Goal: Information Seeking & Learning: Learn about a topic

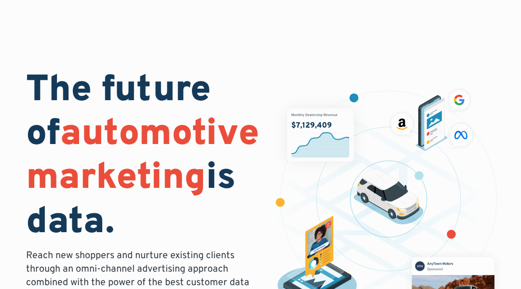
scroll to position [3074, 0]
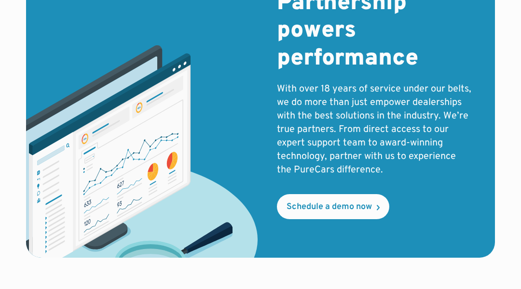
scroll to position [2768, 0]
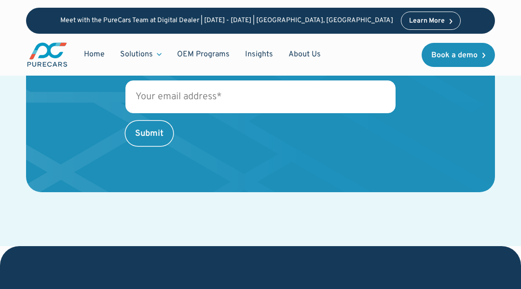
scroll to position [1952, 0]
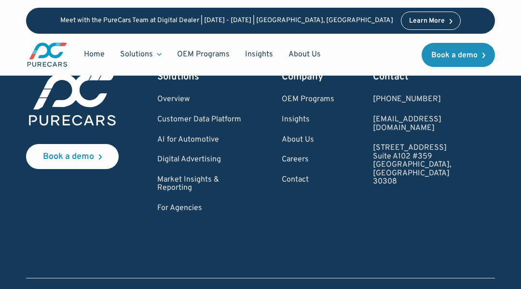
scroll to position [1744, 0]
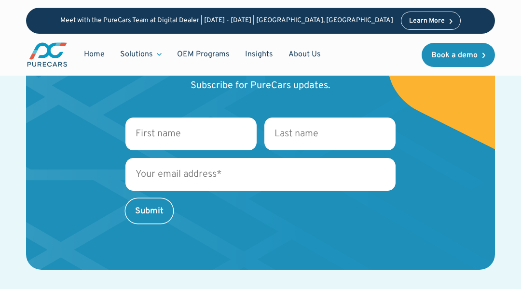
scroll to position [2332, 0]
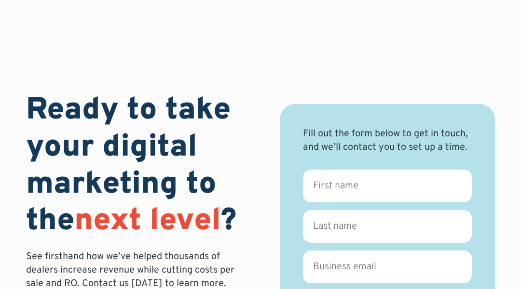
scroll to position [561, 0]
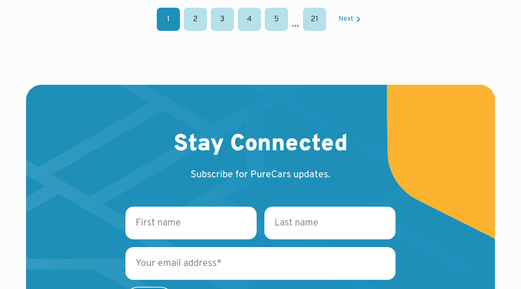
scroll to position [1841, 0]
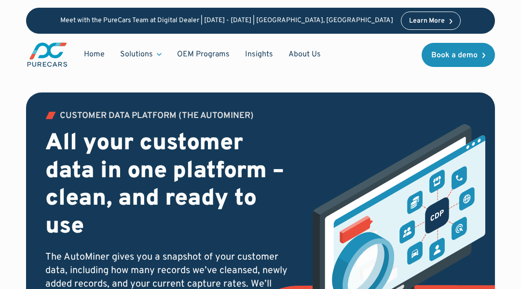
scroll to position [3570, 0]
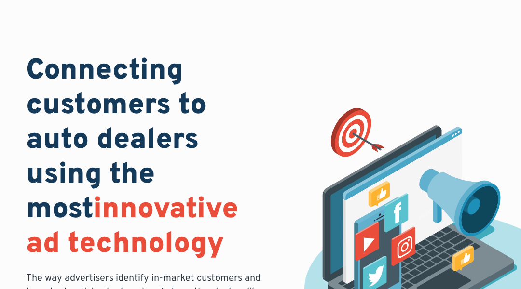
scroll to position [2063, 0]
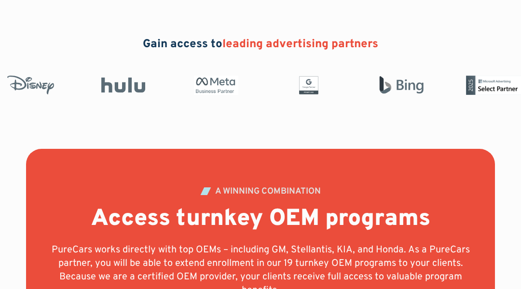
scroll to position [2581, 0]
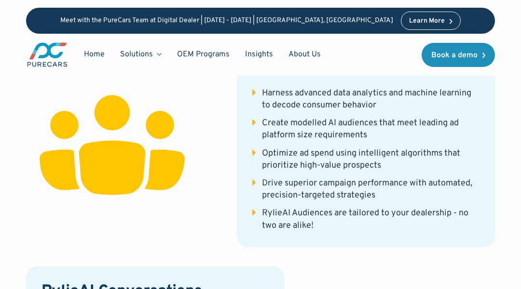
scroll to position [2455, 0]
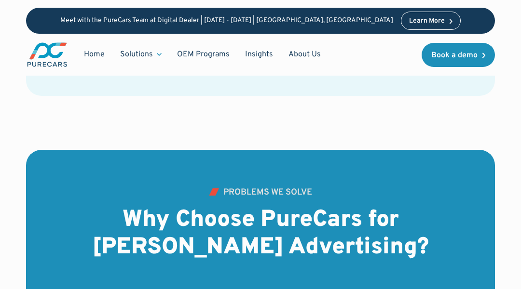
scroll to position [3188, 0]
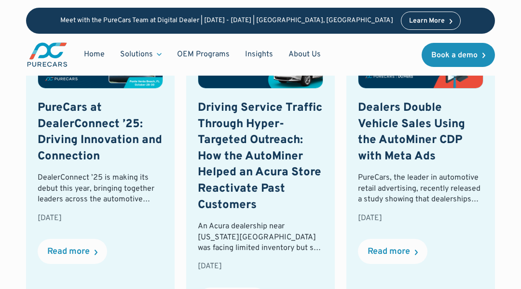
scroll to position [2965, 0]
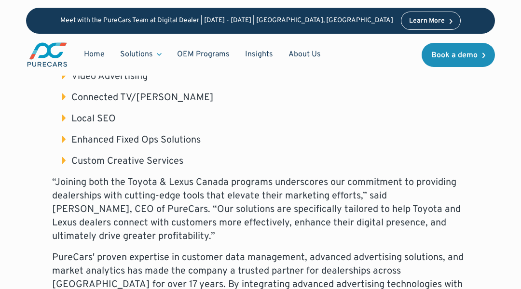
scroll to position [1735, 0]
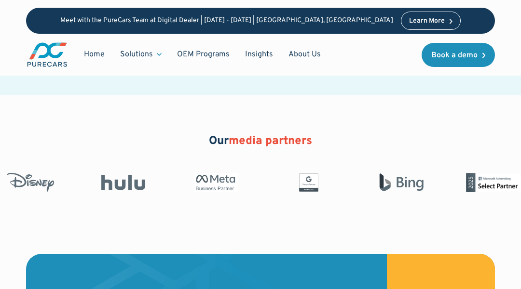
scroll to position [2653, 0]
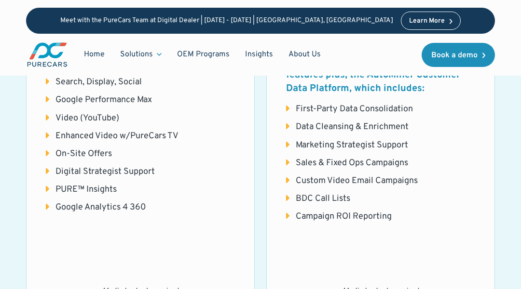
scroll to position [2929, 0]
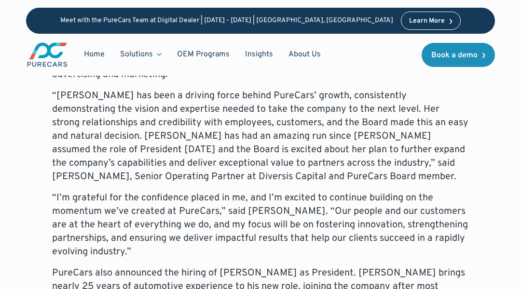
scroll to position [1993, 0]
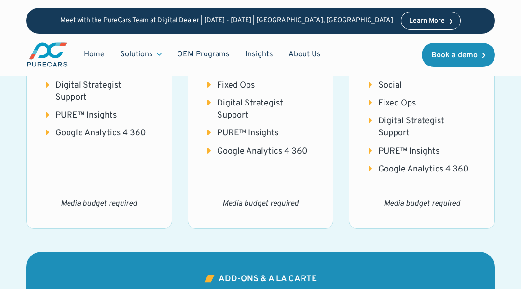
scroll to position [2888, 0]
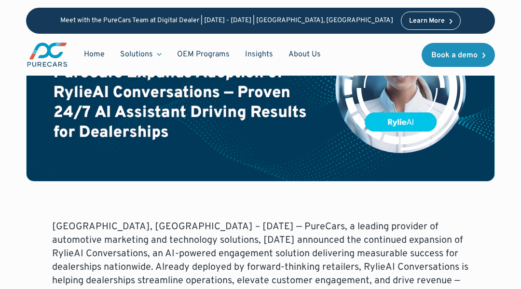
scroll to position [1979, 0]
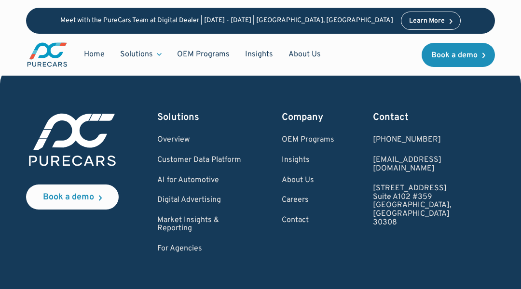
scroll to position [2945, 0]
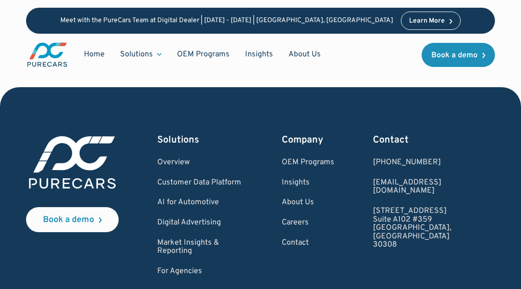
scroll to position [2977, 0]
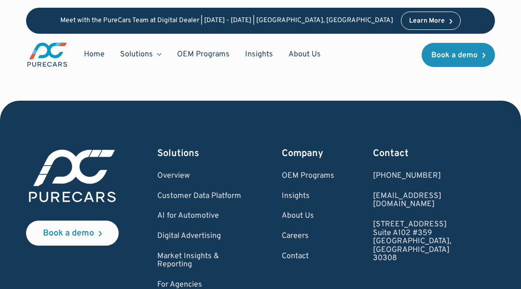
scroll to position [2977, 0]
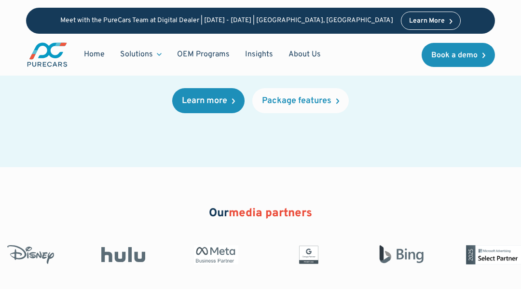
scroll to position [2740, 0]
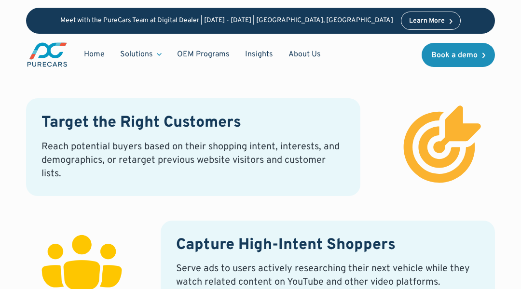
scroll to position [1948, 0]
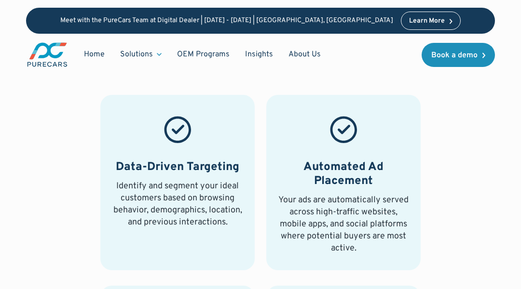
scroll to position [1966, 0]
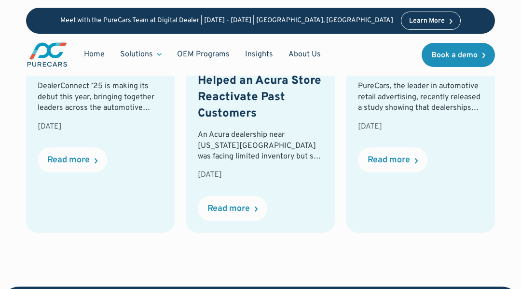
scroll to position [2864, 0]
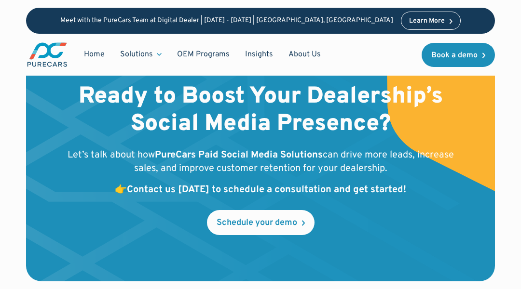
scroll to position [2892, 0]
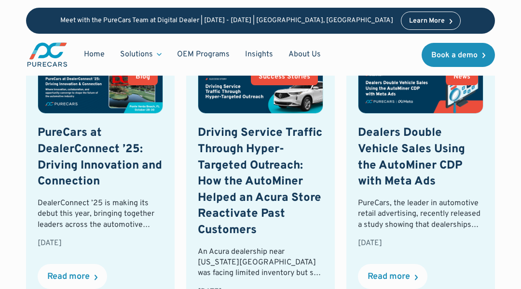
scroll to position [2892, 0]
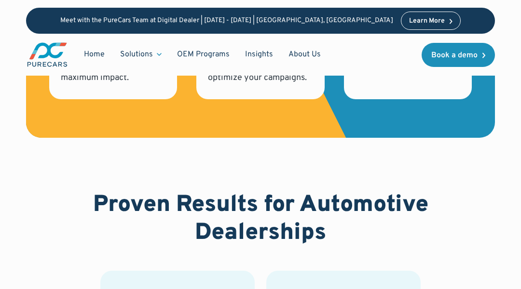
scroll to position [2653, 0]
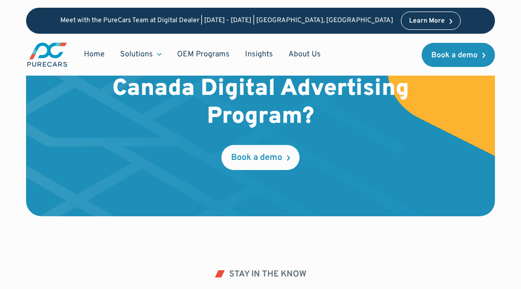
scroll to position [2718, 0]
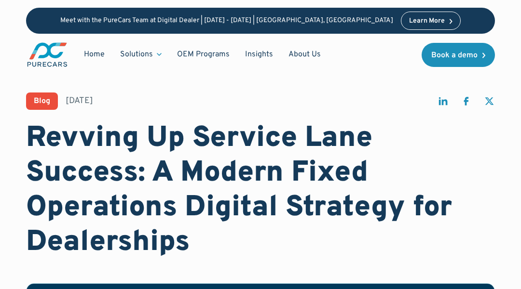
scroll to position [2031, 0]
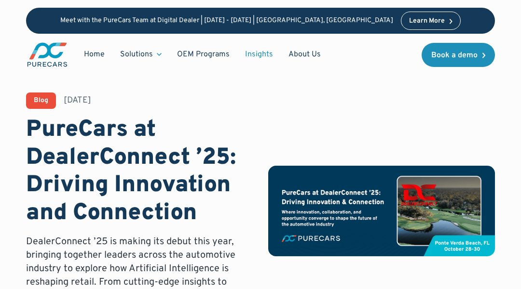
scroll to position [868, 0]
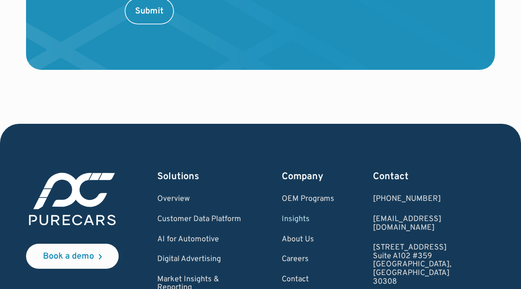
scroll to position [1841, 0]
